Goal: Check status

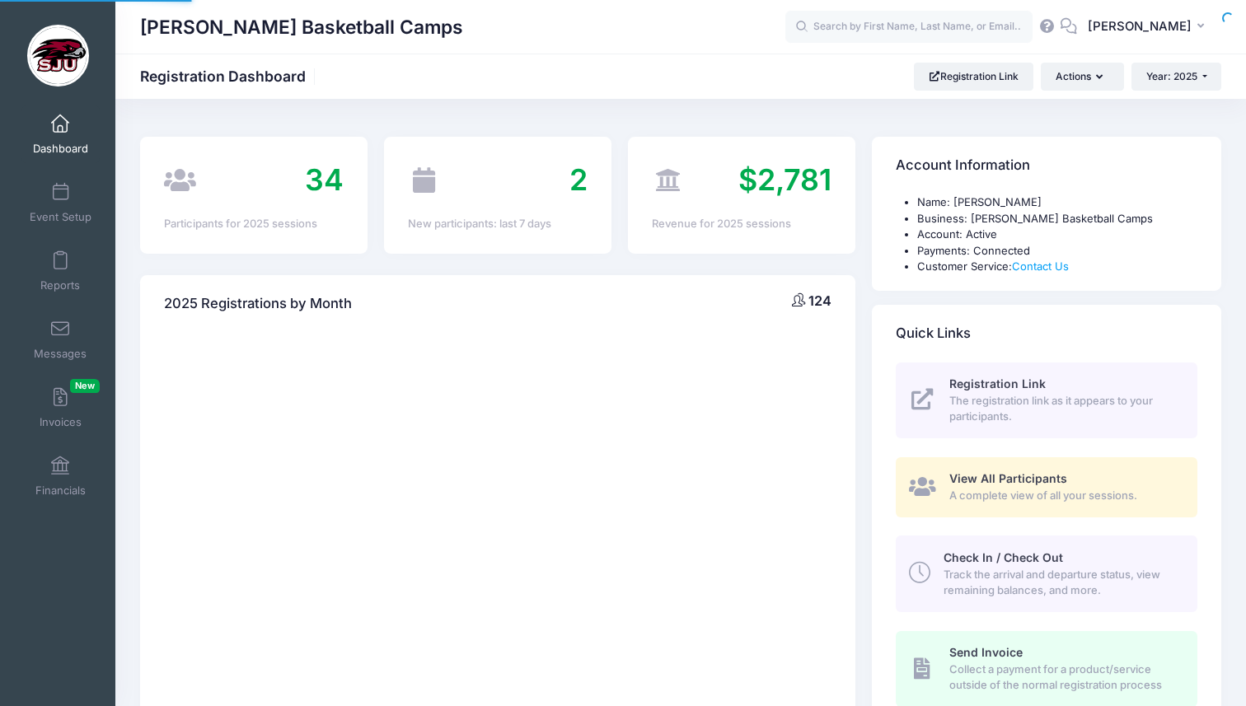
select select
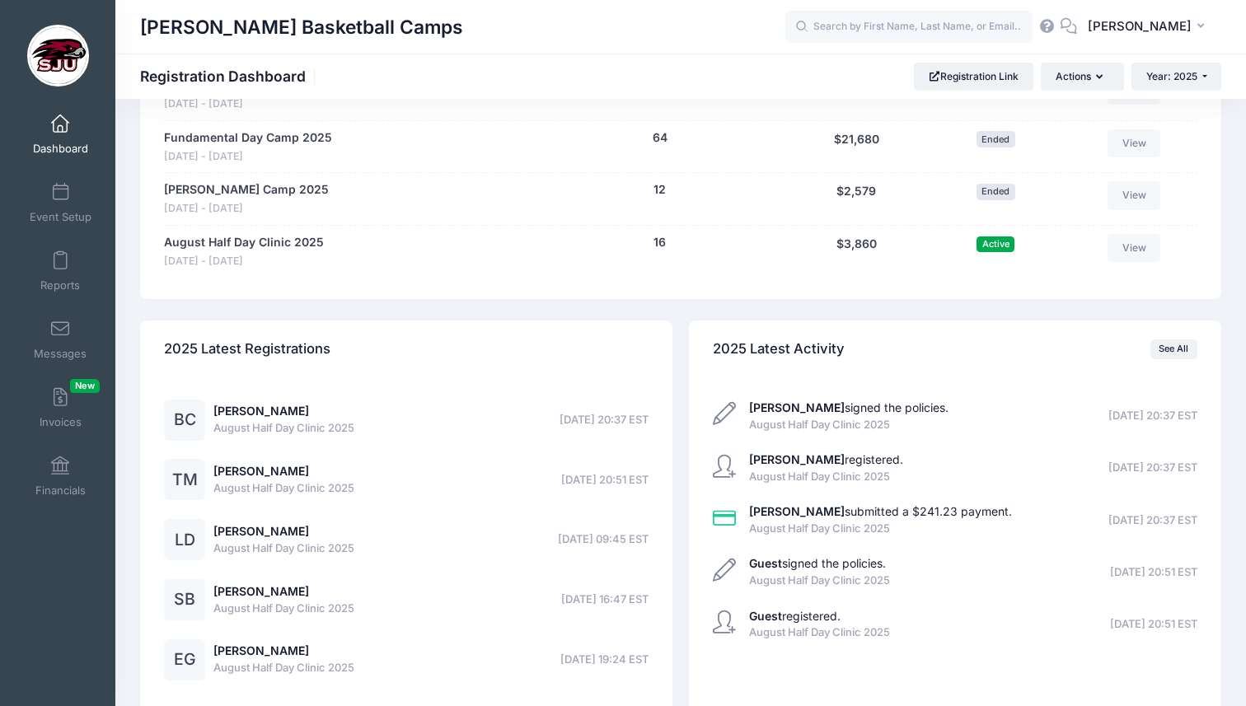
scroll to position [901, 0]
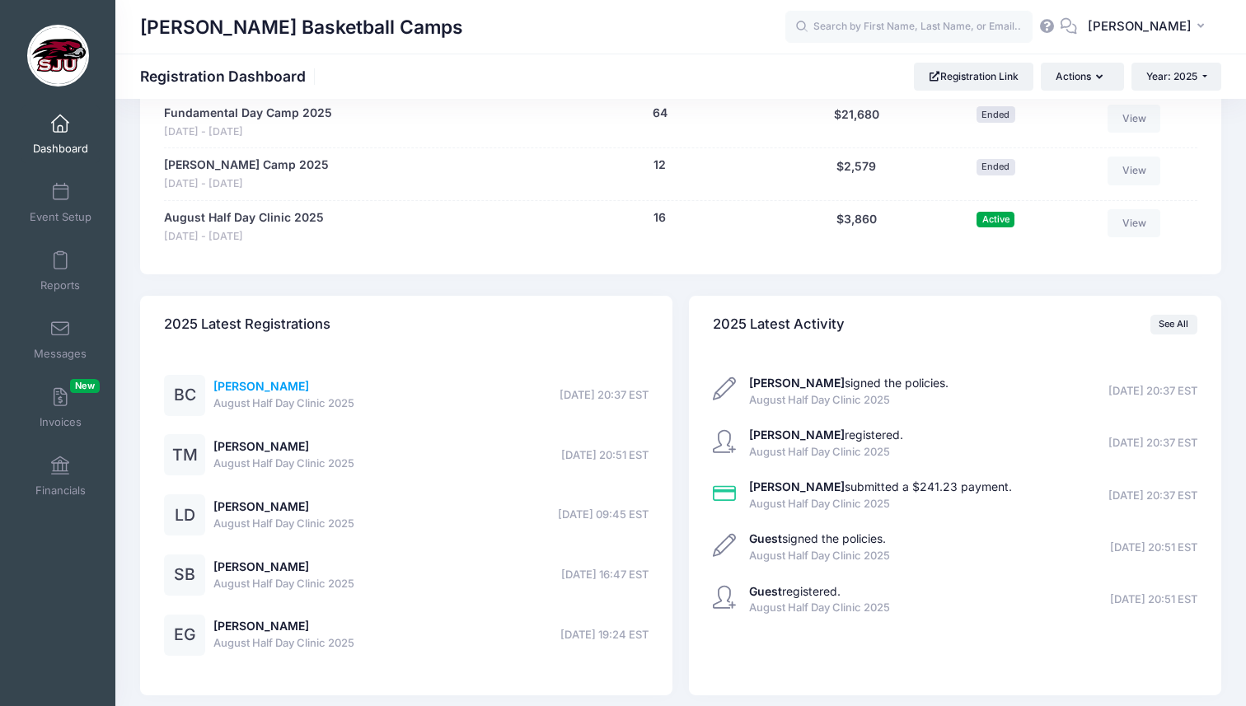
click at [266, 384] on link "[PERSON_NAME]" at bounding box center [261, 386] width 96 height 14
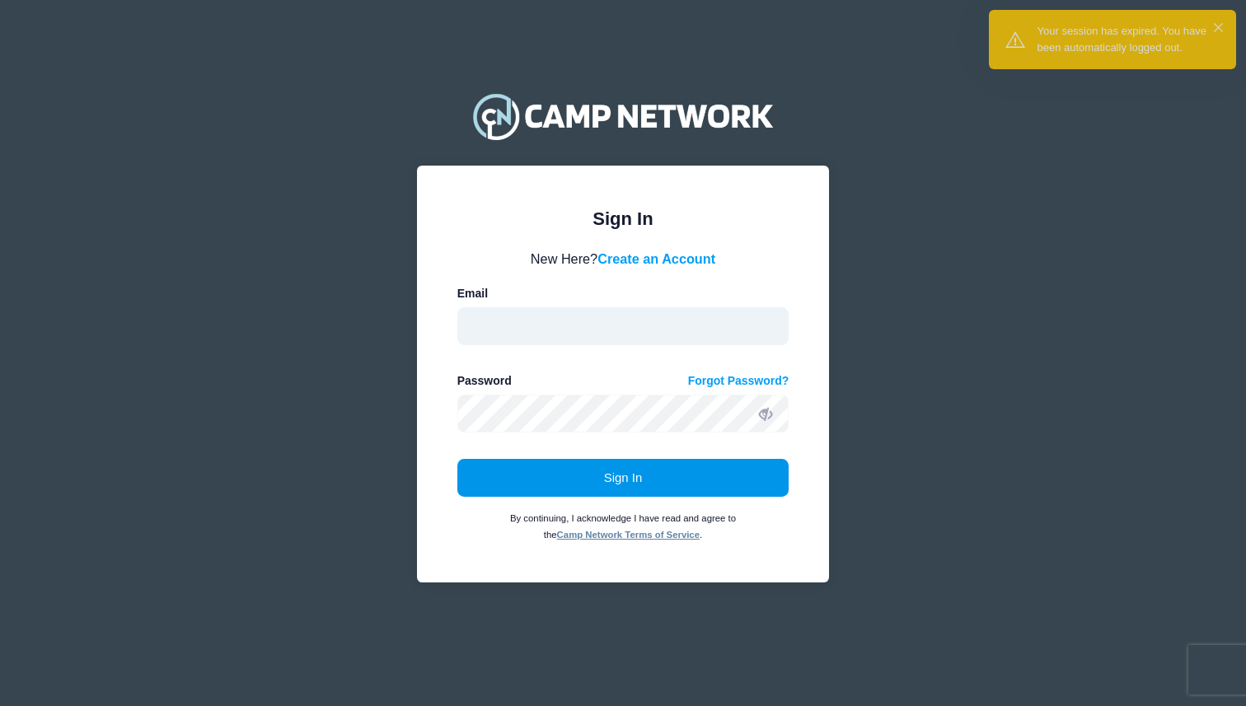
type input "[EMAIL_ADDRESS][DOMAIN_NAME]"
click at [508, 476] on button "Sign In" at bounding box center [623, 478] width 332 height 38
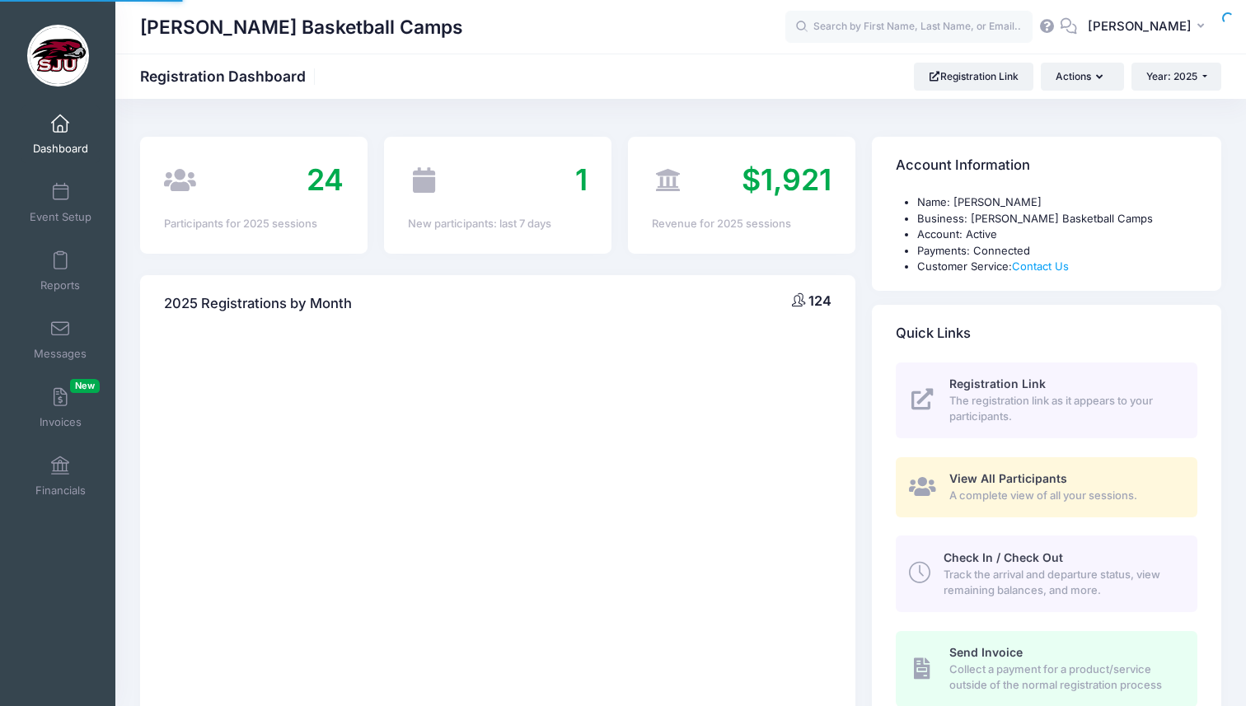
select select
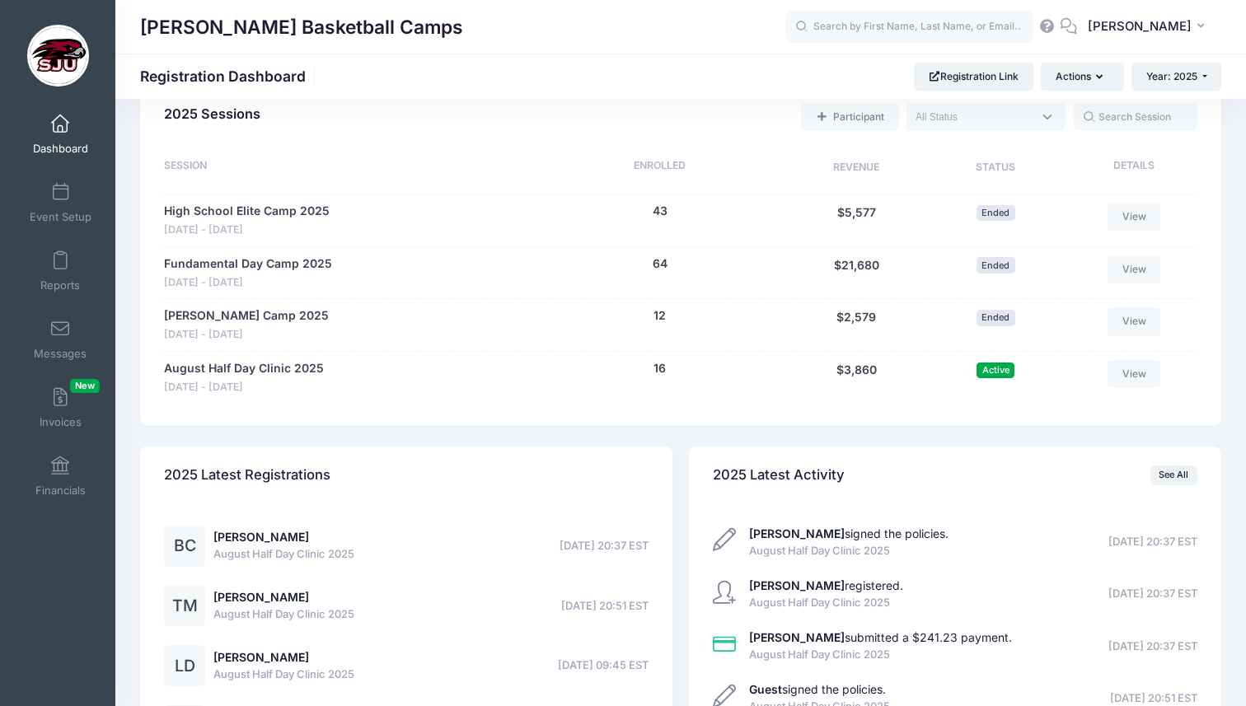
scroll to position [751, 0]
click at [253, 206] on link "High School Elite Camp 2025" at bounding box center [247, 210] width 166 height 17
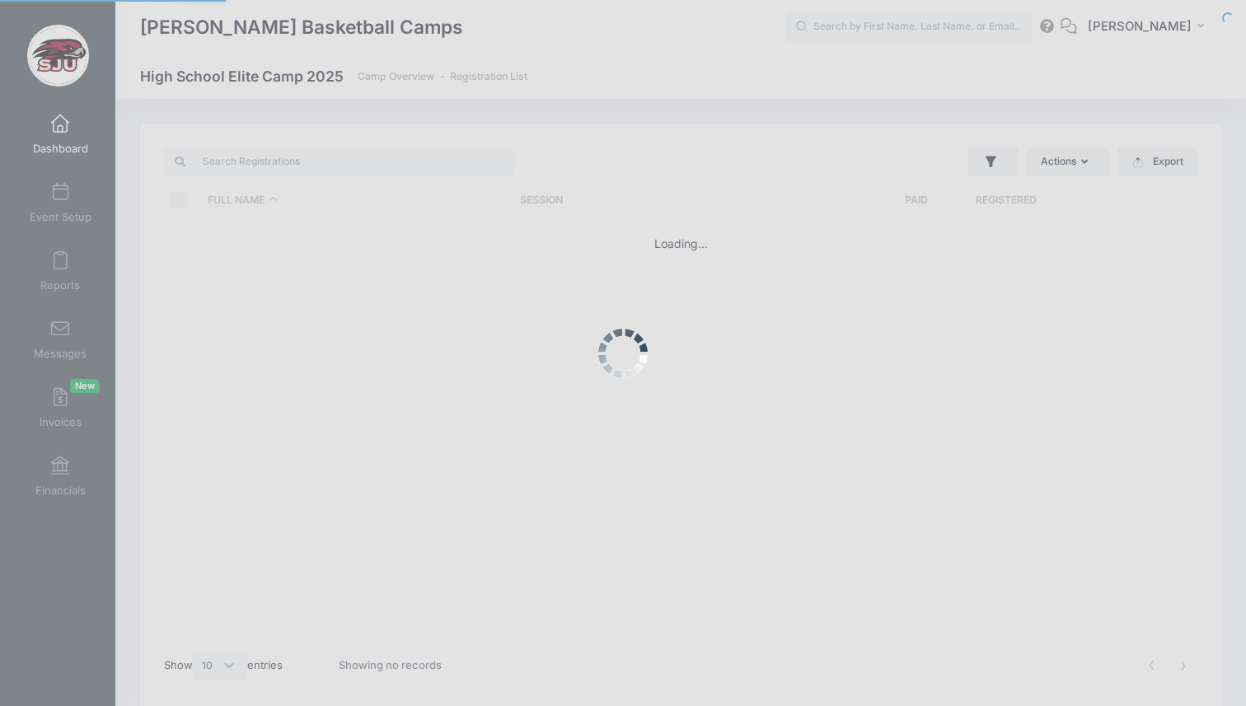
select select "10"
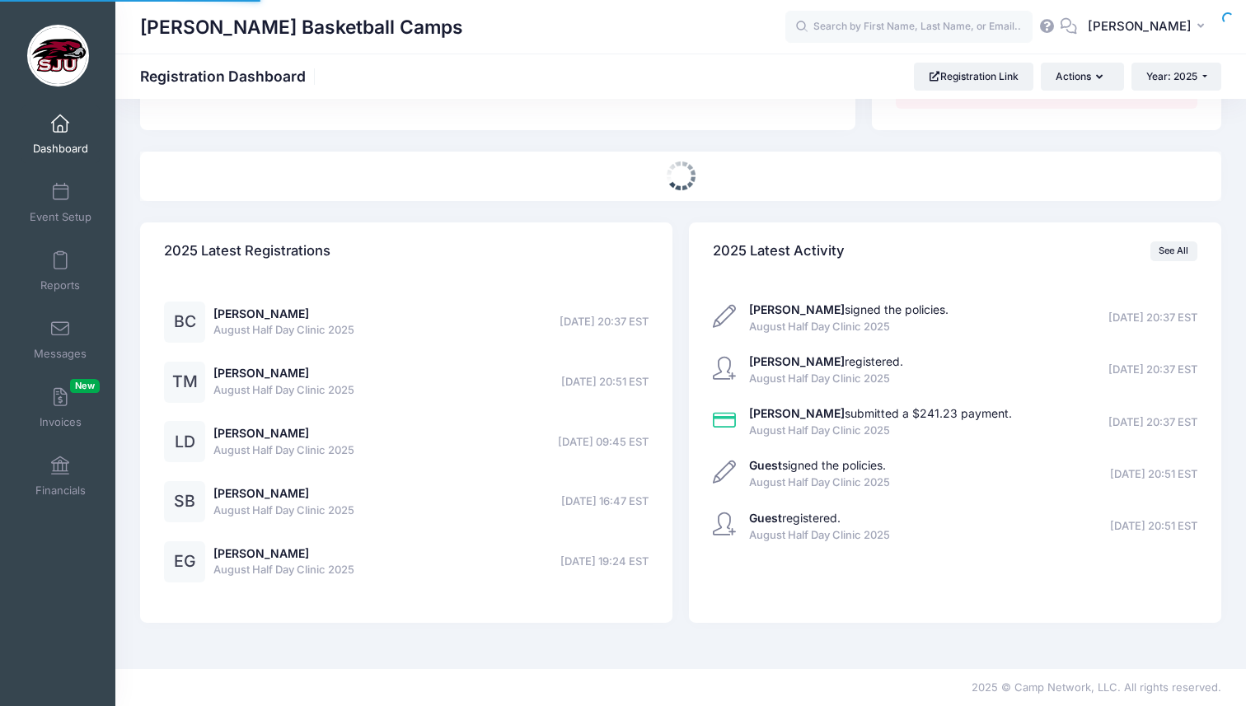
select select
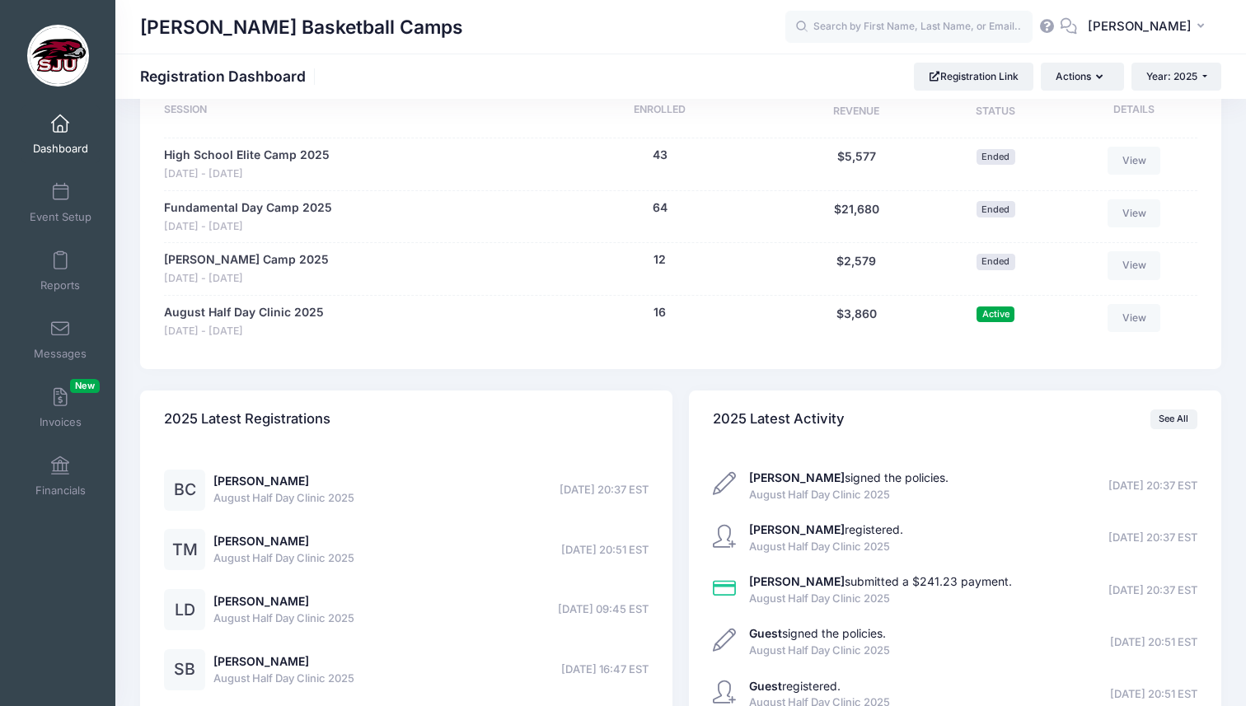
scroll to position [807, 0]
